Goal: Find contact information: Find contact information

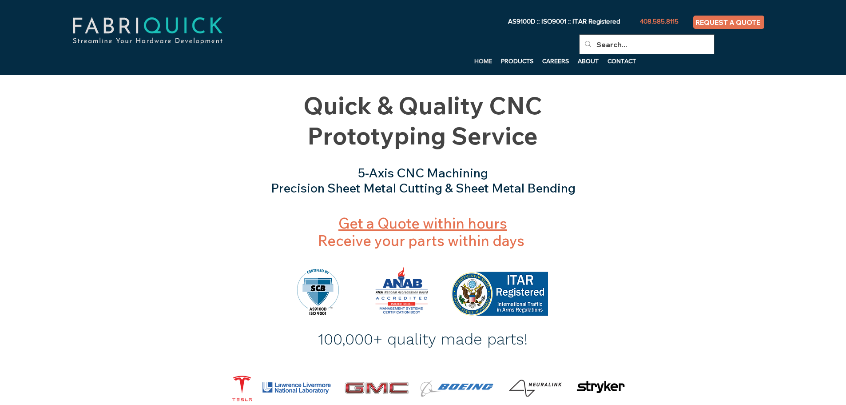
drag, startPoint x: 517, startPoint y: 188, endPoint x: 519, endPoint y: 179, distance: 8.6
click at [518, 188] on span "5-Axis CNC Machining Precision Sheet Metal Cutting & Sheet Metal Bending" at bounding box center [423, 180] width 305 height 31
click at [519, 175] on h3 "5-Axis CNC Machining Precision Sheet Metal Cutting & Sheet Metal Bending" at bounding box center [423, 180] width 435 height 30
click at [616, 66] on p "CONTACT" at bounding box center [621, 60] width 37 height 13
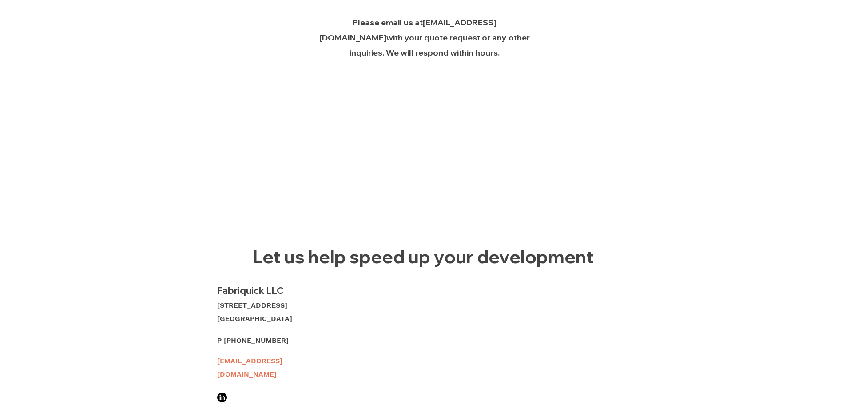
scroll to position [89, 0]
